Goal: Information Seeking & Learning: Learn about a topic

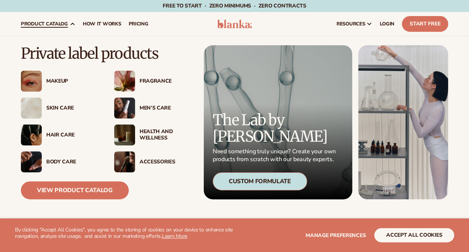
click at [63, 79] on div "Makeup" at bounding box center [72, 81] width 53 height 6
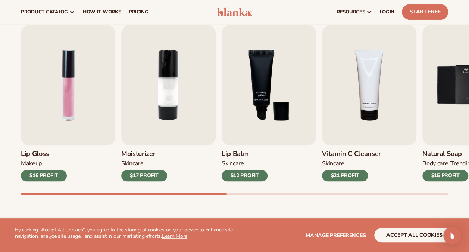
scroll to position [236, 0]
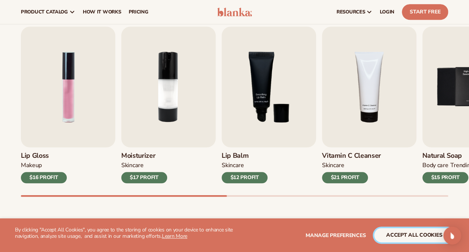
click at [399, 234] on button "accept all cookies" at bounding box center [414, 235] width 80 height 14
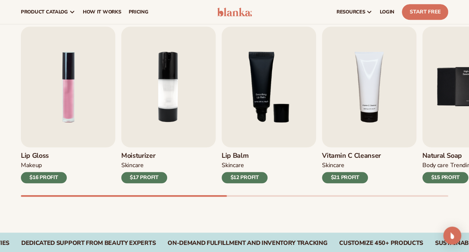
click at [353, 211] on div "Best sellers Private label products to start your beauty and self care line tod…" at bounding box center [234, 99] width 469 height 268
click at [229, 212] on div "Best sellers Private label products to start your beauty and self care line tod…" at bounding box center [234, 99] width 469 height 268
click at [65, 117] on img "1 / 9" at bounding box center [68, 86] width 94 height 121
click at [68, 100] on img "1 / 9" at bounding box center [68, 86] width 94 height 121
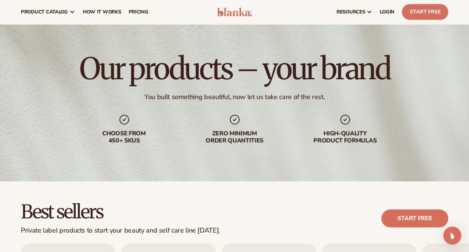
scroll to position [0, 0]
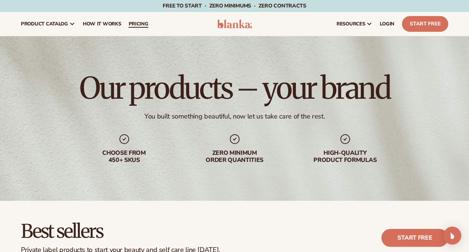
click at [137, 23] on span "pricing" at bounding box center [138, 24] width 20 height 6
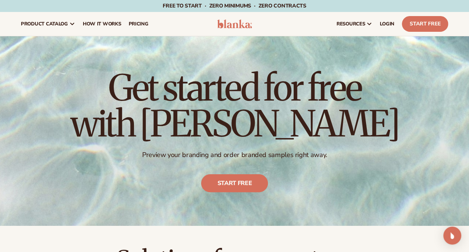
drag, startPoint x: 468, startPoint y: 29, endPoint x: 467, endPoint y: 43, distance: 14.2
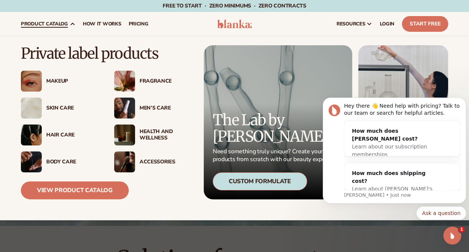
click at [34, 78] on img at bounding box center [31, 81] width 21 height 21
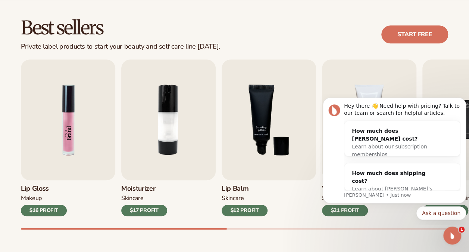
click at [52, 102] on img "1 / 9" at bounding box center [68, 119] width 94 height 121
click at [296, 201] on div "[MEDICAL_DATA] SKINCARE $12 PROFIT" at bounding box center [269, 198] width 94 height 36
click at [37, 211] on div "$16 PROFIT" at bounding box center [44, 209] width 46 height 11
click at [47, 154] on img "1 / 9" at bounding box center [68, 119] width 94 height 121
click at [403, 106] on div "Hey there 👋 Need help with pricing? Talk to our team or search for helpful arti…" at bounding box center [402, 109] width 116 height 15
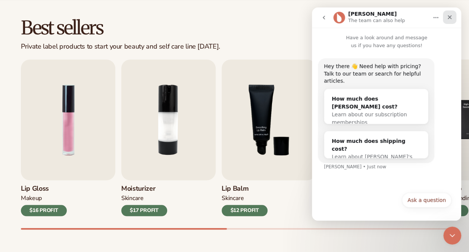
click at [448, 16] on icon "Close" at bounding box center [450, 17] width 6 height 6
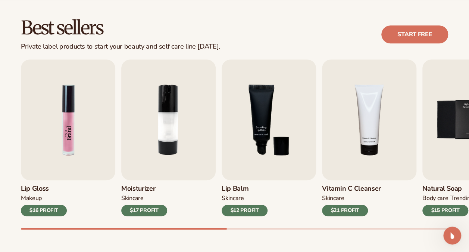
click at [24, 81] on img "1 / 9" at bounding box center [68, 119] width 94 height 121
click at [62, 208] on div "$16 PROFIT" at bounding box center [44, 209] width 46 height 11
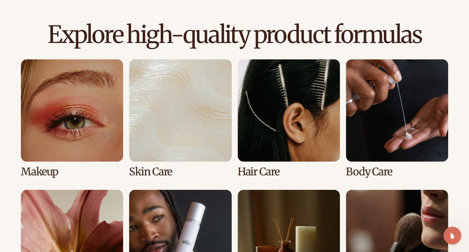
scroll to position [506, 0]
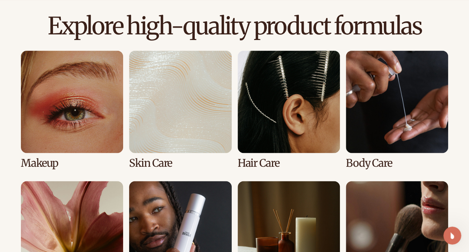
click at [67, 71] on link "1 / 8" at bounding box center [72, 109] width 102 height 118
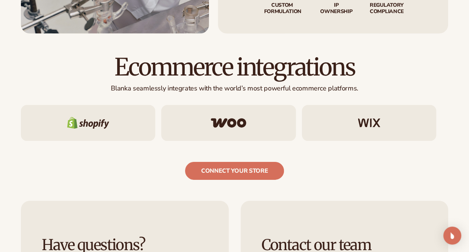
scroll to position [1097, 0]
